Goal: Check status

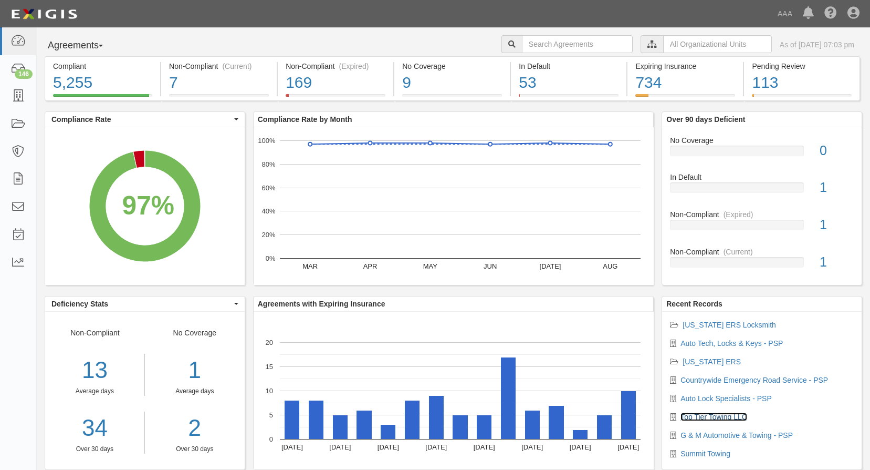
click at [724, 415] on link "Top Tier Towing LLC" at bounding box center [714, 416] width 67 height 8
click at [721, 400] on link "Auto Lock Specialists - PSP" at bounding box center [726, 398] width 91 height 8
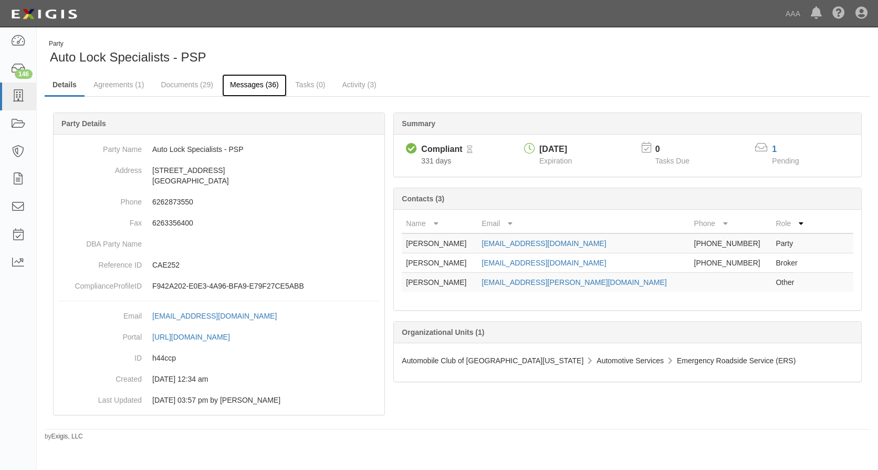
click at [251, 81] on link "Messages (36)" at bounding box center [254, 85] width 65 height 23
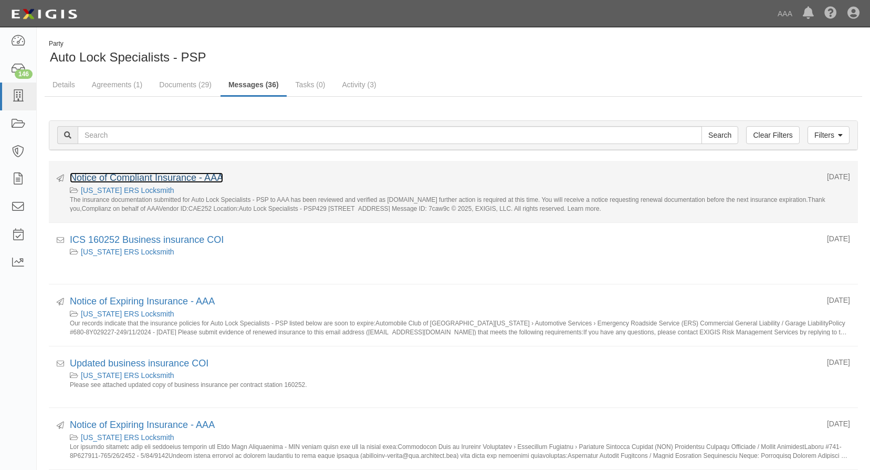
click at [173, 178] on link "Notice of Compliant Insurance - AAA" at bounding box center [146, 177] width 153 height 11
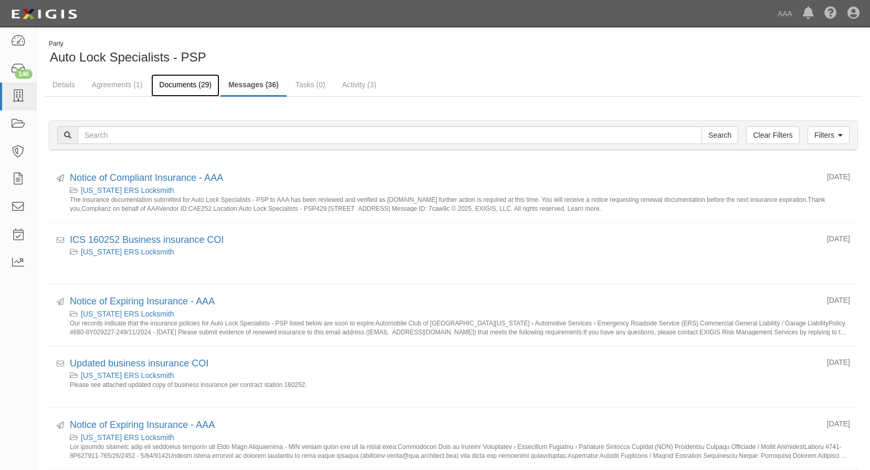
click at [187, 84] on link "Documents (29)" at bounding box center [185, 85] width 68 height 23
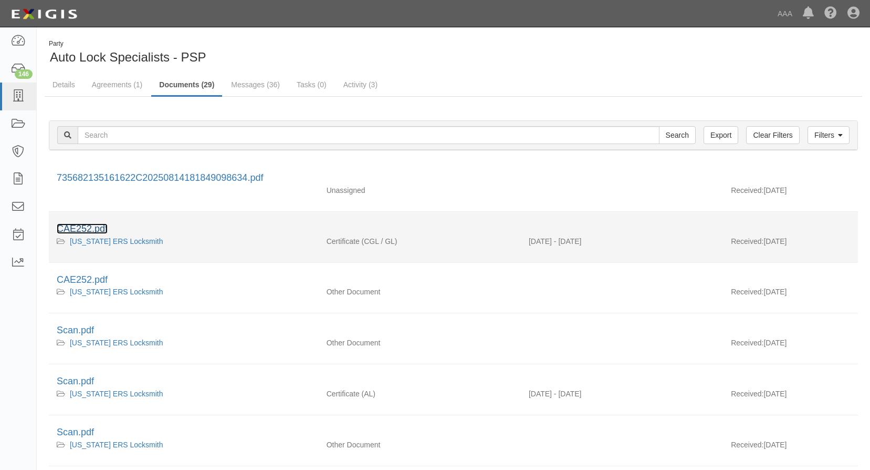
click at [79, 227] on link "CAE252.pdf" at bounding box center [82, 228] width 51 height 11
